Goal: Task Accomplishment & Management: Manage account settings

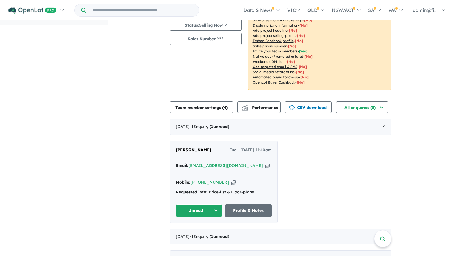
scroll to position [67, 0]
click at [380, 229] on div "[DATE] - 1 Enquir y ( 1 unread)" at bounding box center [281, 237] width 222 height 16
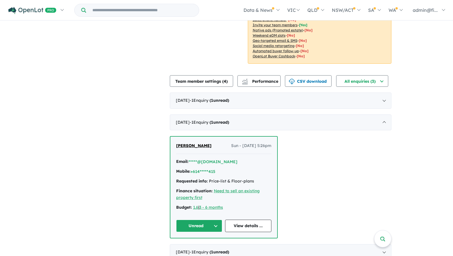
scroll to position [93, 0]
click at [252, 220] on link "View details ..." at bounding box center [248, 226] width 46 height 12
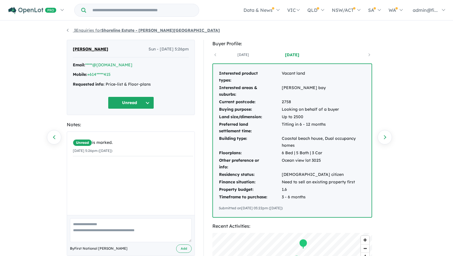
click at [67, 30] on link "3 Enquiries for Shoreline Estate - Burrill Lake" at bounding box center [143, 30] width 153 height 5
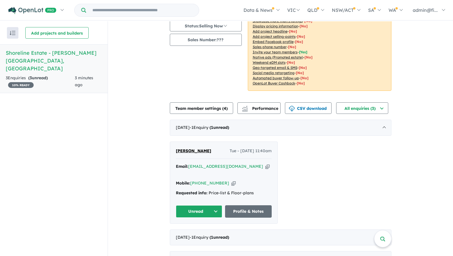
scroll to position [66, 0]
click at [240, 205] on link "Profile & Notes" at bounding box center [248, 211] width 47 height 12
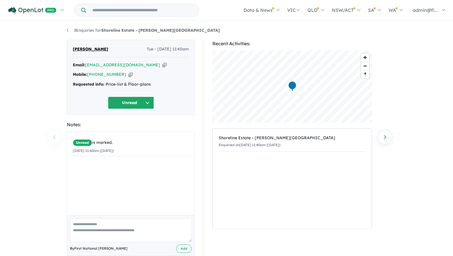
click at [148, 100] on button "Unread" at bounding box center [131, 102] width 46 height 12
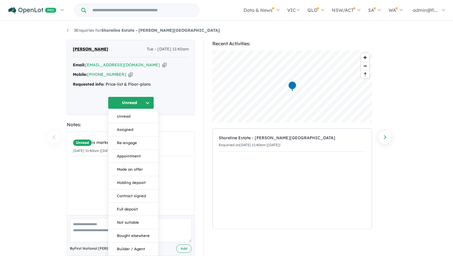
click at [165, 96] on div "Unread Unread Assigned Re-engage Appointment Made an offer Holding deposit Cont…" at bounding box center [131, 102] width 116 height 12
